Goal: Task Accomplishment & Management: Complete application form

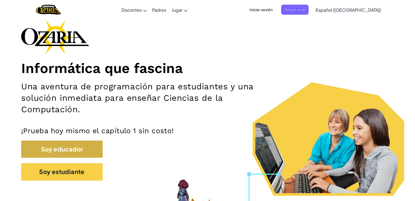
scroll to position [29, 0]
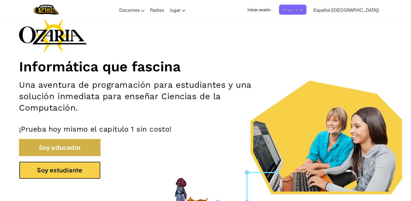
click at [59, 174] on button "Soy estudiante" at bounding box center [60, 169] width 82 height 17
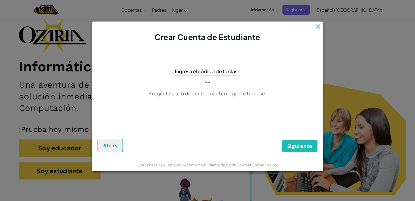
type input "e"
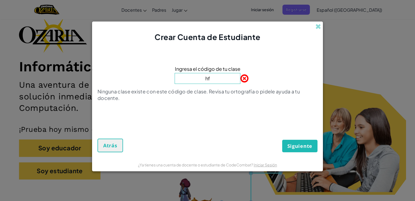
type input "h"
type input "c"
type input "4"
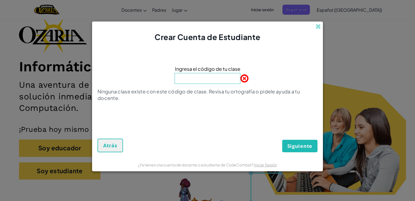
type input "4"
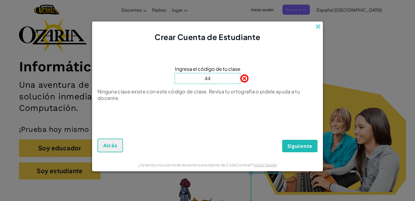
type input "4"
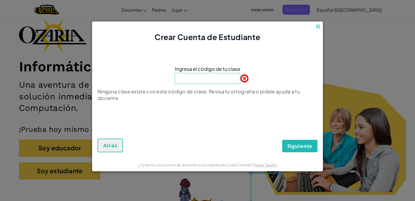
type input "4"
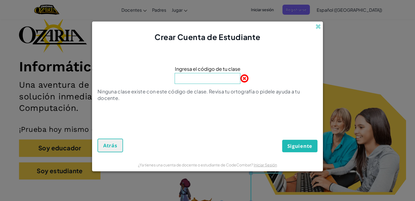
type input "4"
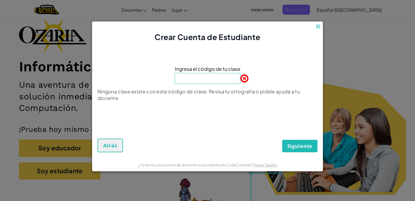
type input "4"
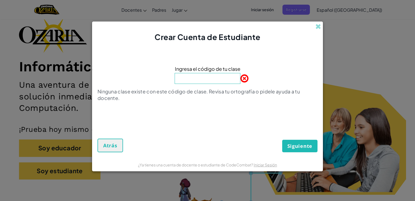
type input "4"
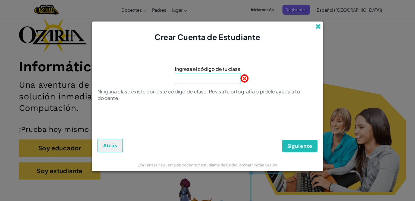
click at [319, 27] on span at bounding box center [319, 27] width 6 height 6
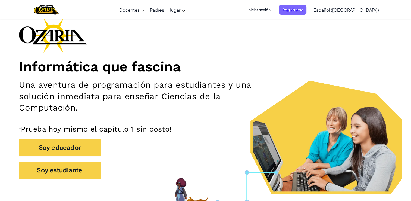
click at [274, 11] on span "Iniciar sesión" at bounding box center [258, 10] width 29 height 10
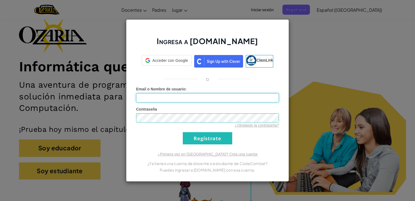
type input "[EMAIL_ADDRESS][DOMAIN_NAME]"
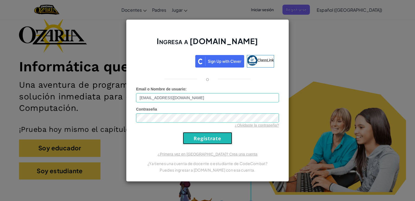
click at [223, 136] on input "Regístrate" at bounding box center [207, 138] width 49 height 12
